Goal: Find specific page/section: Find specific page/section

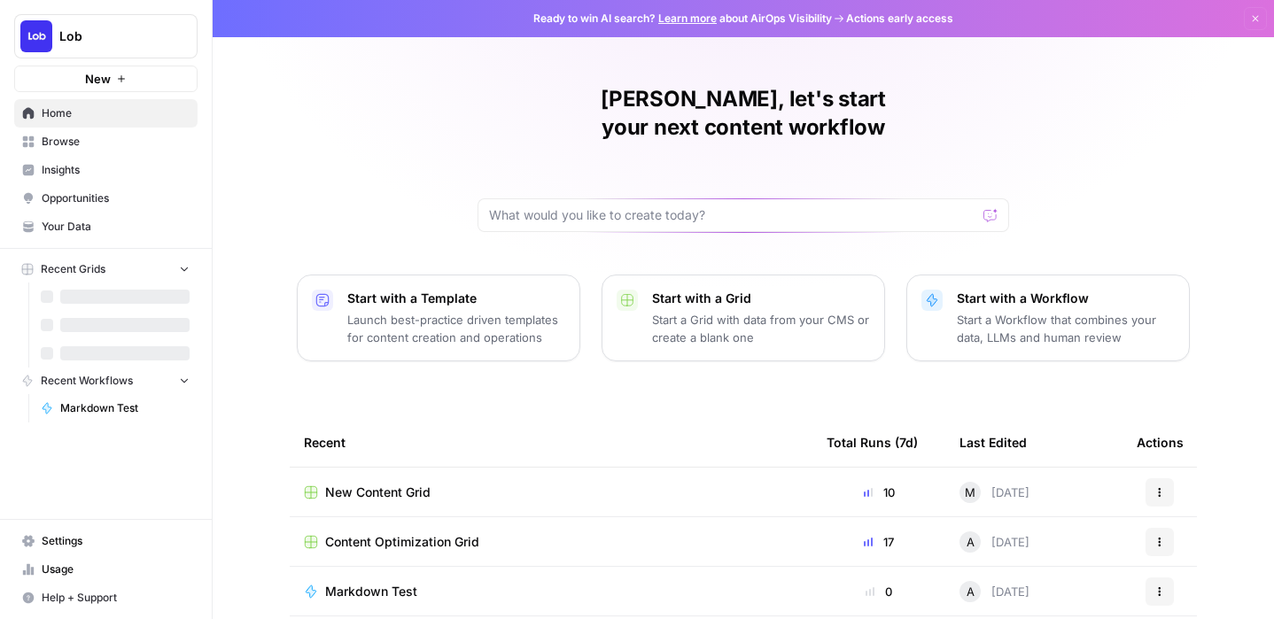
scroll to position [47, 0]
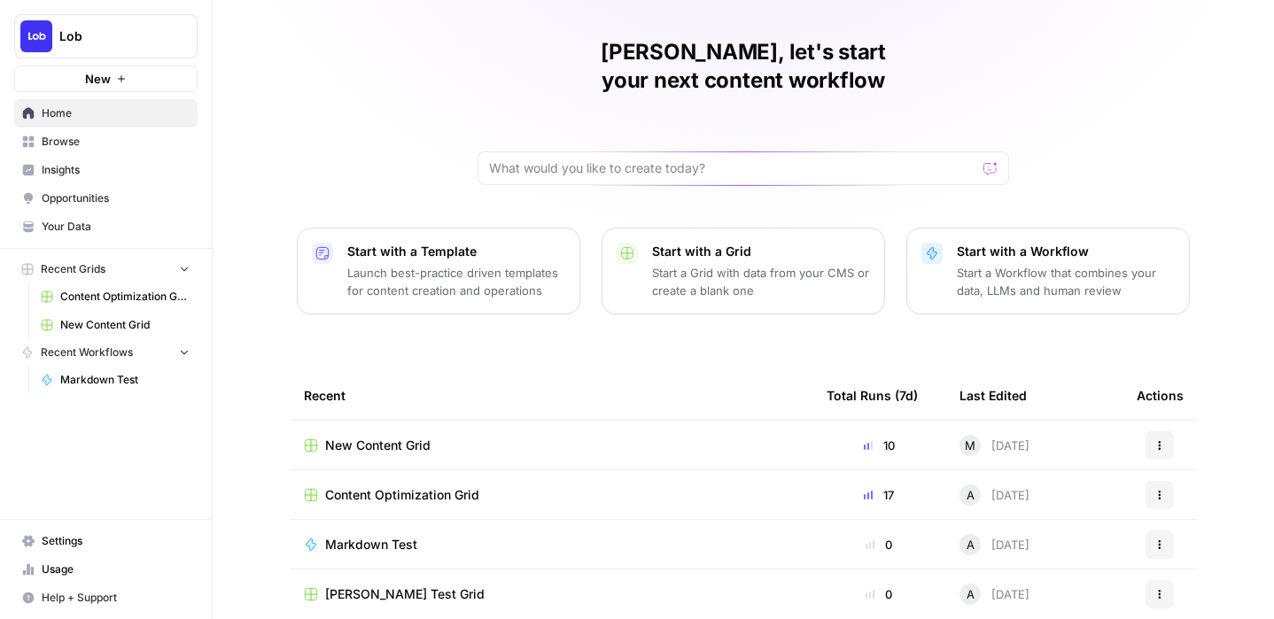
click at [413, 437] on span "New Content Grid" at bounding box center [377, 446] width 105 height 18
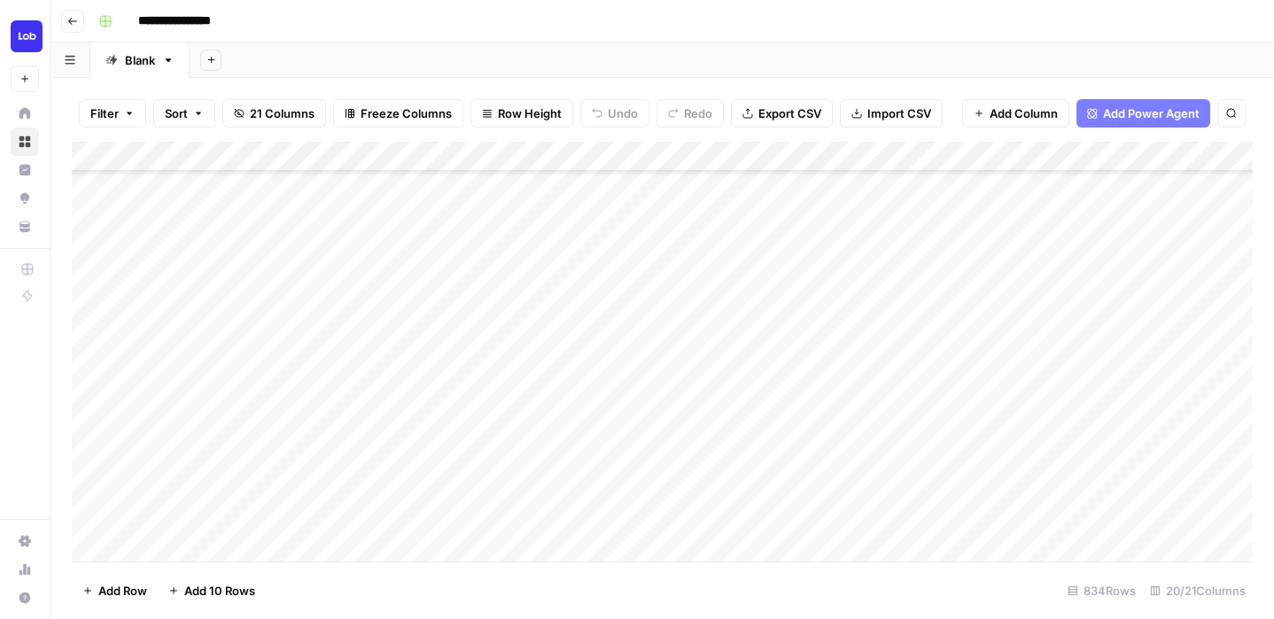
scroll to position [488, 0]
